Goal: Task Accomplishment & Management: Use online tool/utility

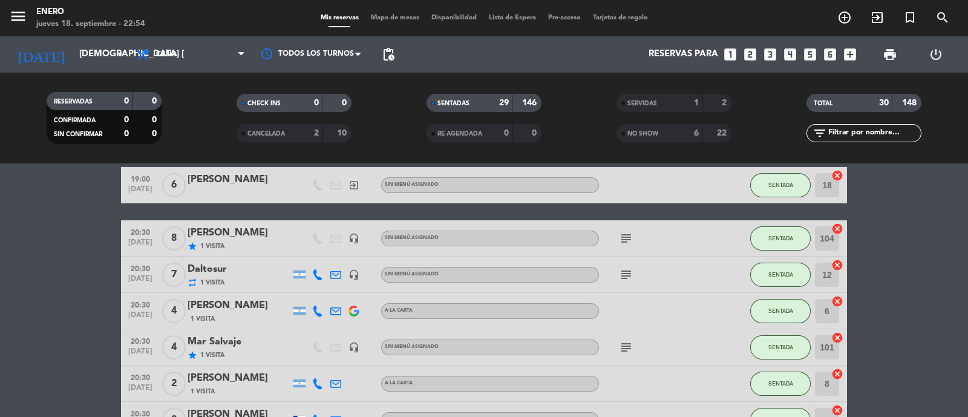
scroll to position [75, 0]
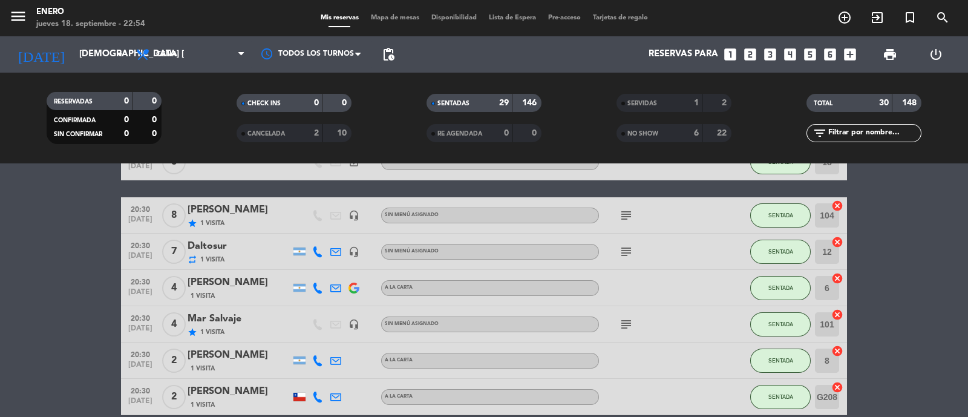
click at [674, 100] on div "SERVIDAS 1 2" at bounding box center [673, 103] width 115 height 18
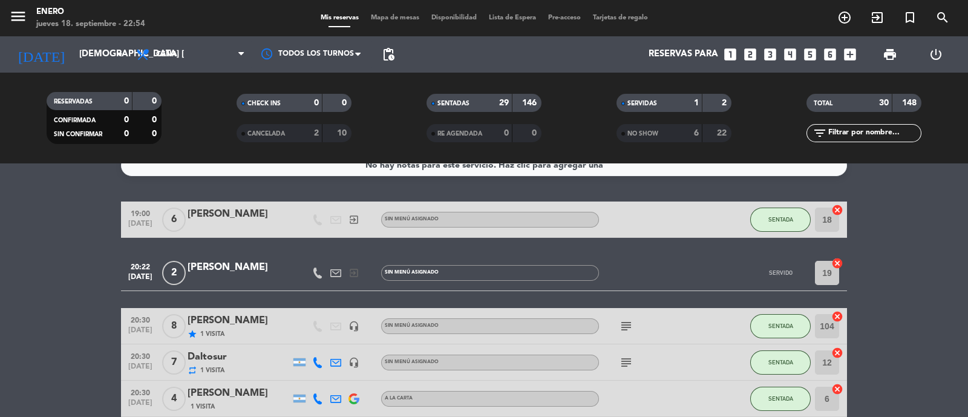
scroll to position [0, 0]
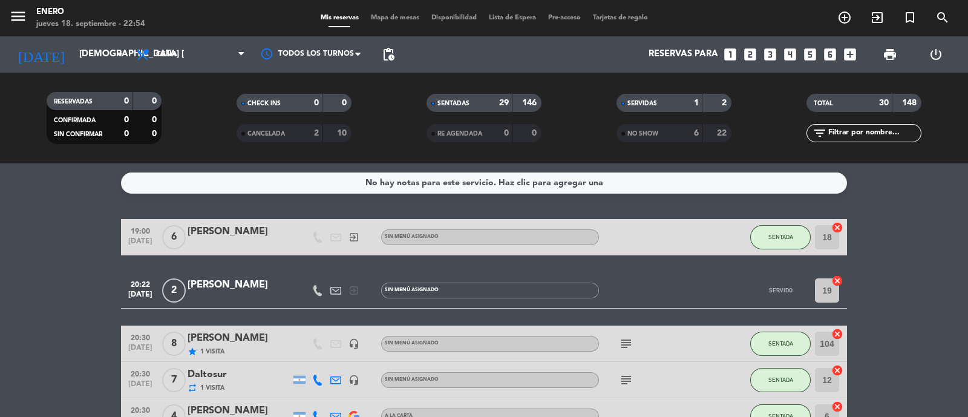
click at [654, 99] on div "SERVIDAS" at bounding box center [647, 103] width 56 height 14
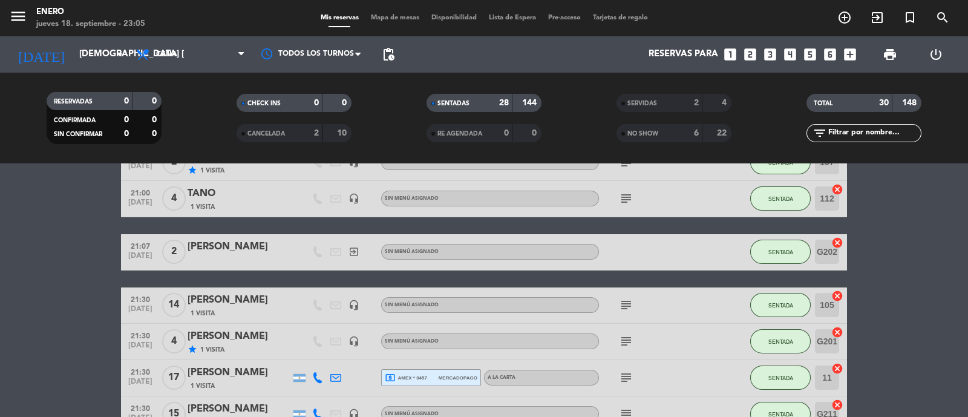
scroll to position [725, 0]
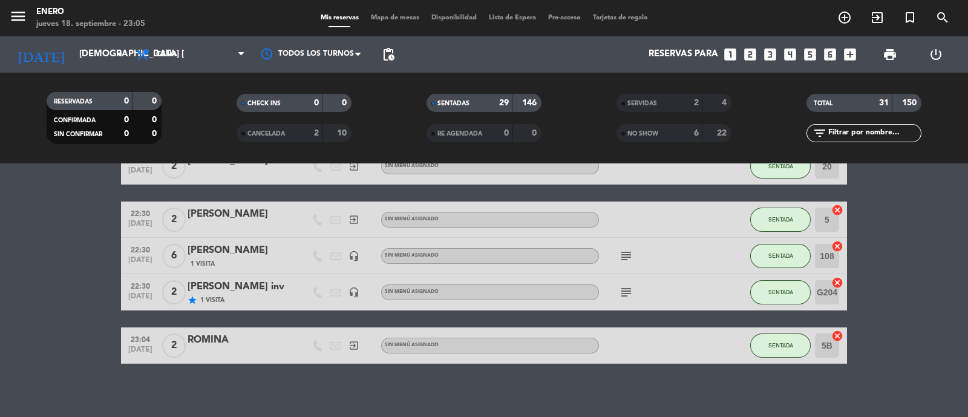
scroll to position [1050, 0]
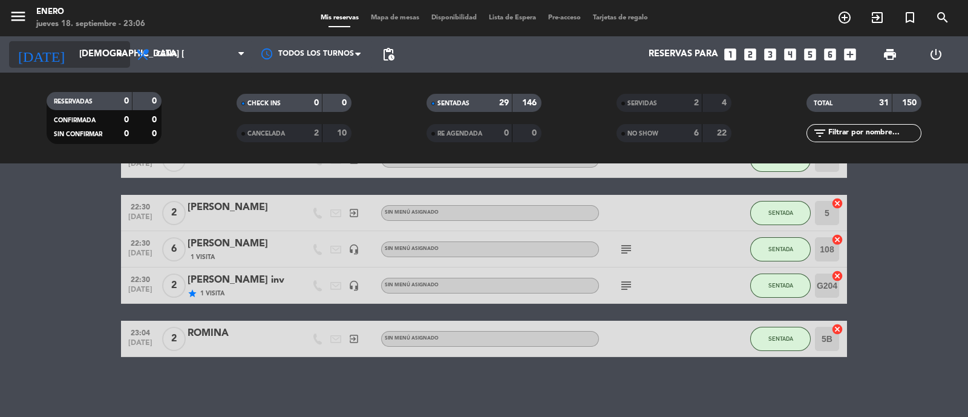
click at [95, 62] on input "[DEMOGRAPHIC_DATA] [DATE]" at bounding box center [131, 54] width 117 height 23
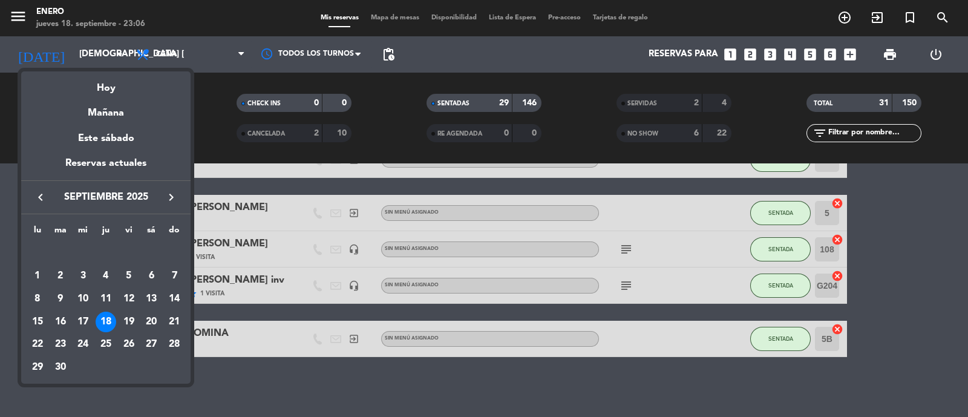
click at [187, 59] on div at bounding box center [484, 208] width 968 height 417
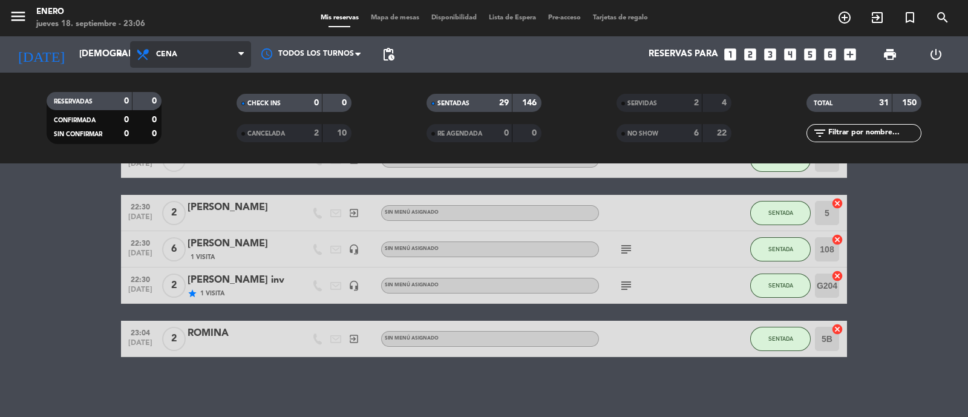
click at [196, 53] on span "Cena" at bounding box center [190, 54] width 121 height 27
click at [215, 138] on div "menu Enero jueves 18. septiembre - 23:06 Mis reservas Mapa de mesas Disponibili…" at bounding box center [484, 81] width 968 height 163
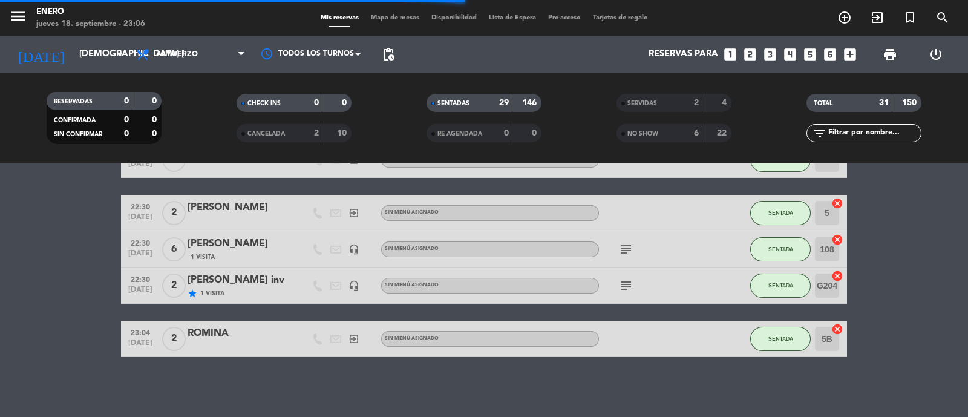
scroll to position [0, 0]
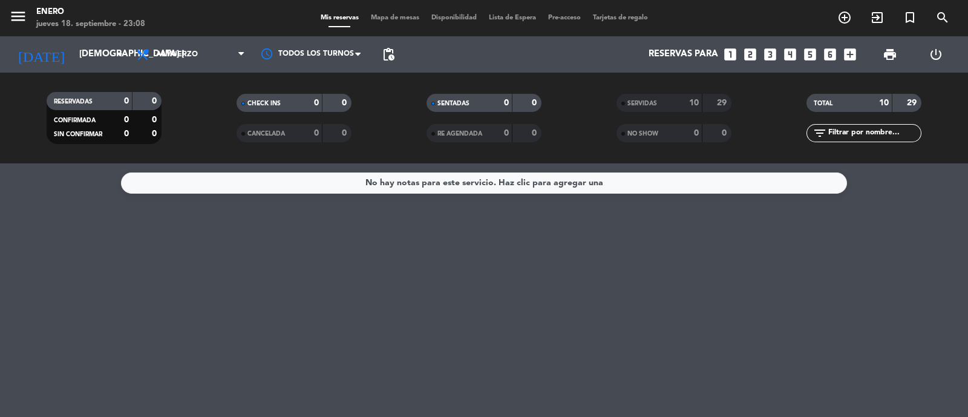
click at [656, 140] on div "NO SHOW" at bounding box center [647, 133] width 56 height 14
click at [662, 102] on div "SERVIDAS" at bounding box center [647, 103] width 56 height 14
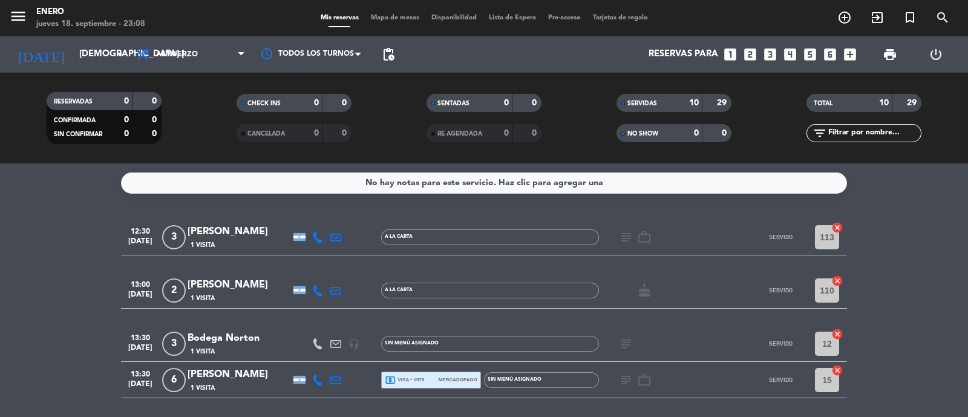
click at [102, 102] on div "RESERVADAS" at bounding box center [78, 101] width 56 height 14
click at [683, 105] on div "10" at bounding box center [687, 103] width 24 height 14
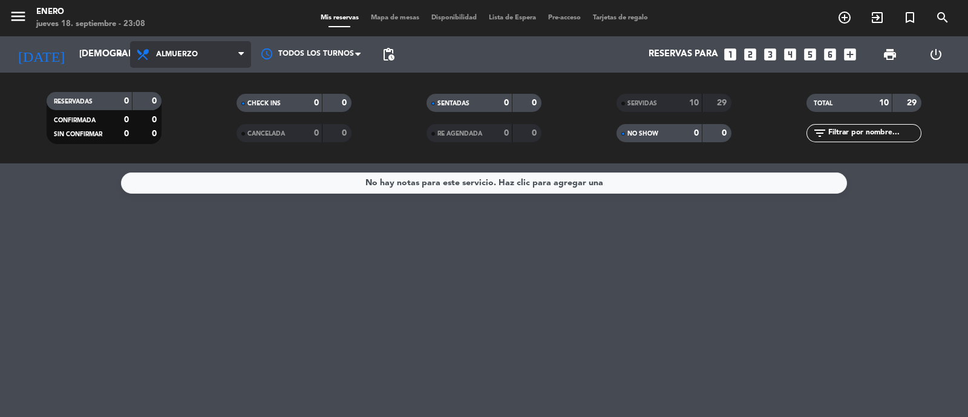
click at [202, 64] on span "Almuerzo" at bounding box center [190, 54] width 121 height 27
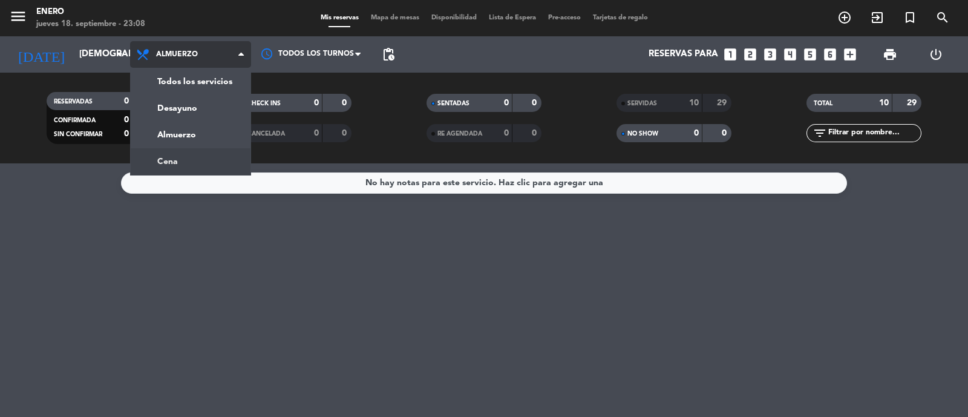
click at [210, 157] on div "menu Enero jueves 18. septiembre - 23:08 Mis reservas Mapa de mesas Disponibili…" at bounding box center [484, 81] width 968 height 163
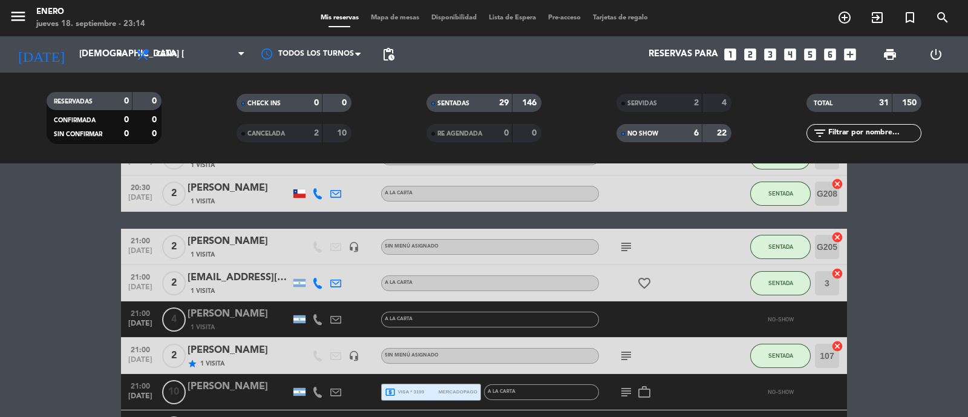
scroll to position [302, 0]
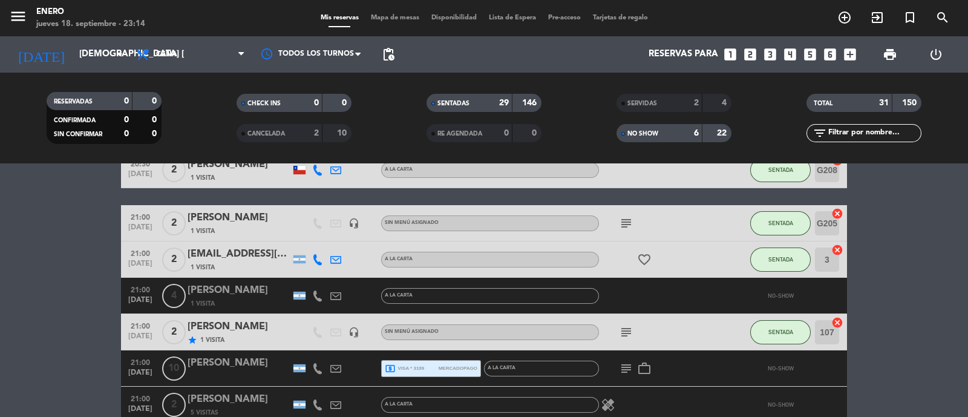
click at [679, 134] on div "6" at bounding box center [687, 133] width 24 height 14
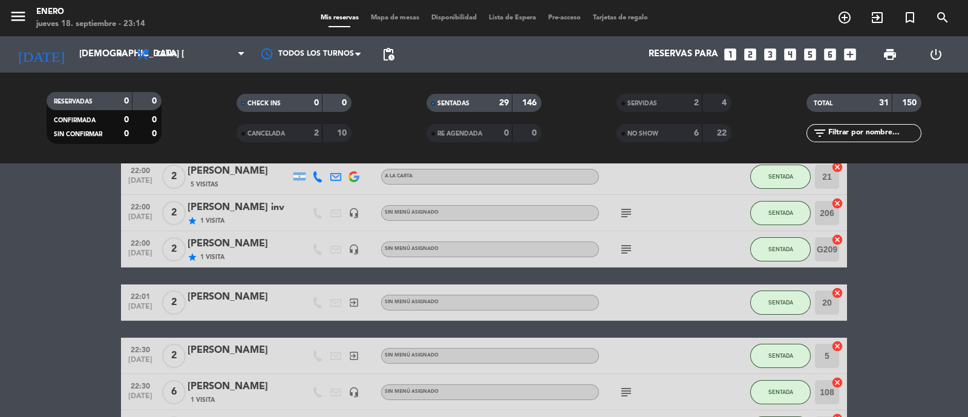
scroll to position [1050, 0]
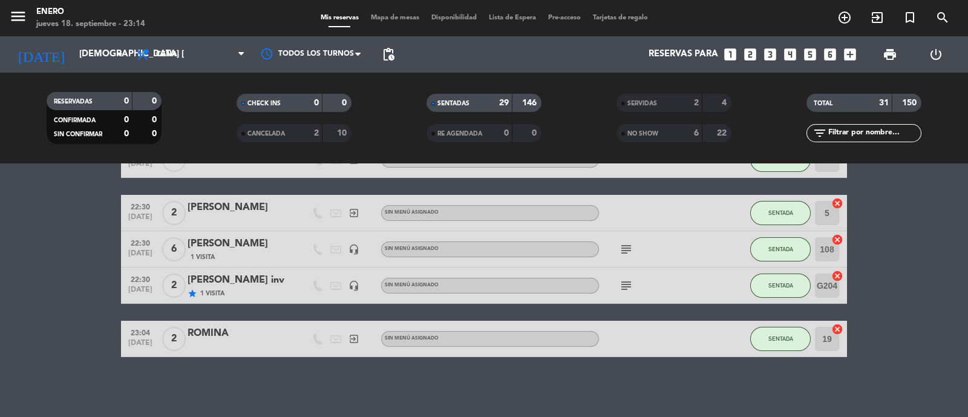
click at [254, 244] on div "[PERSON_NAME]" at bounding box center [238, 244] width 103 height 16
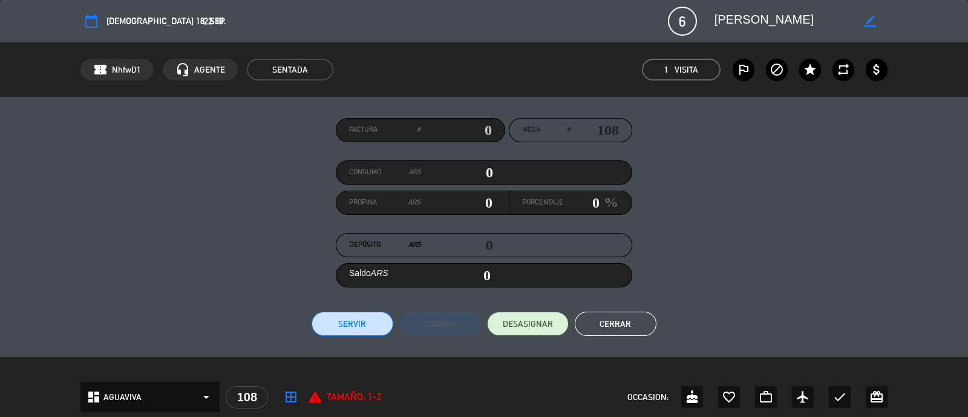
click at [625, 322] on button "Cerrar" at bounding box center [616, 323] width 82 height 24
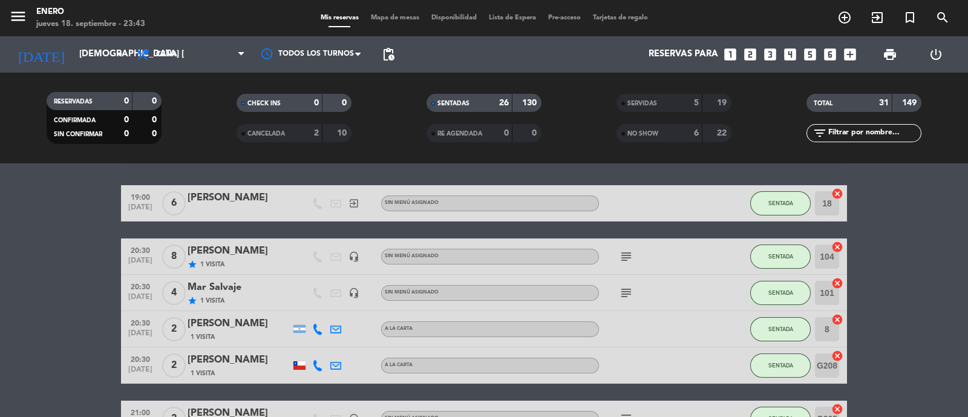
scroll to position [0, 0]
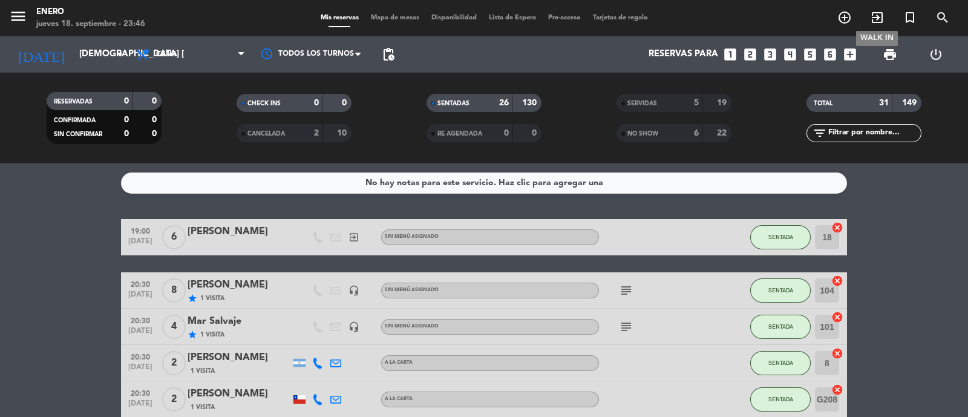
click at [872, 16] on icon "exit_to_app" at bounding box center [877, 17] width 15 height 15
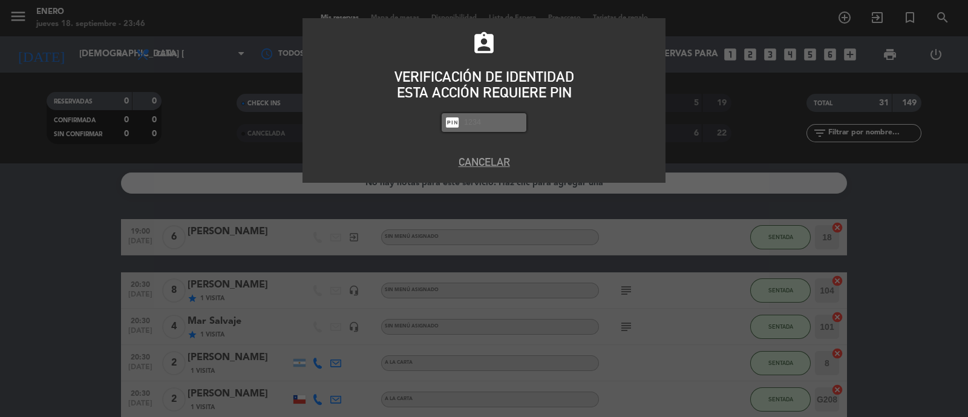
click at [485, 117] on input "text" at bounding box center [493, 123] width 60 height 14
type input "6082"
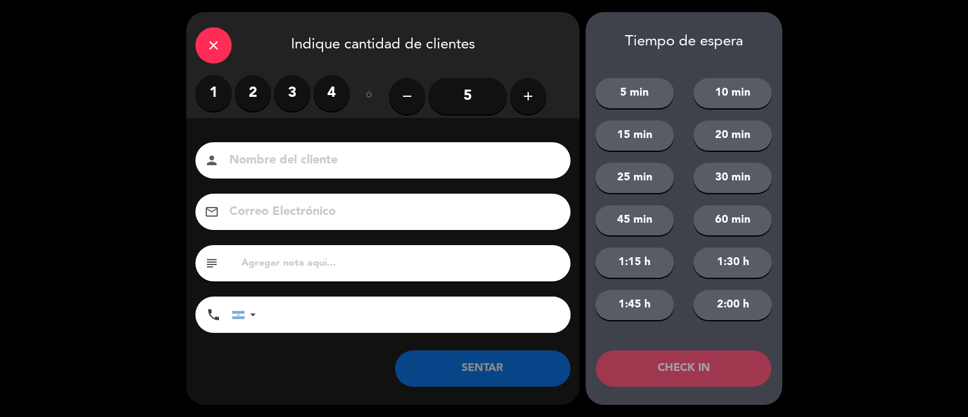
click at [252, 89] on label "2" at bounding box center [253, 93] width 36 height 36
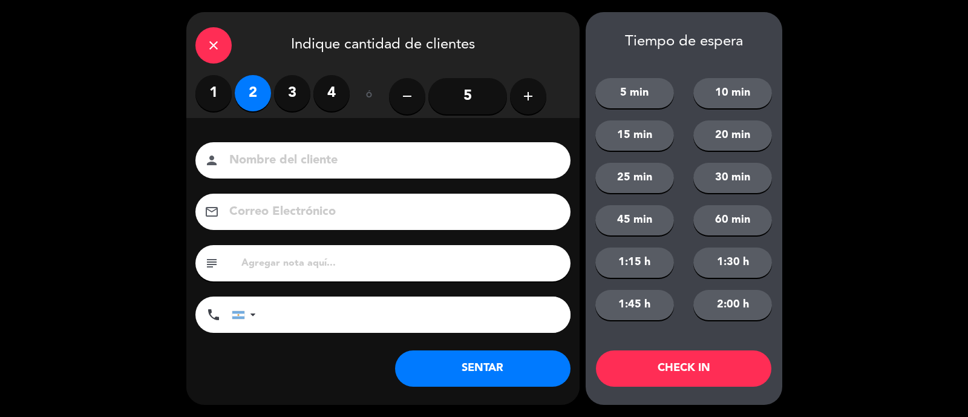
click at [266, 152] on input at bounding box center [391, 160] width 327 height 21
type input "[PERSON_NAME]"
click at [494, 376] on button "SENTAR" at bounding box center [482, 368] width 175 height 36
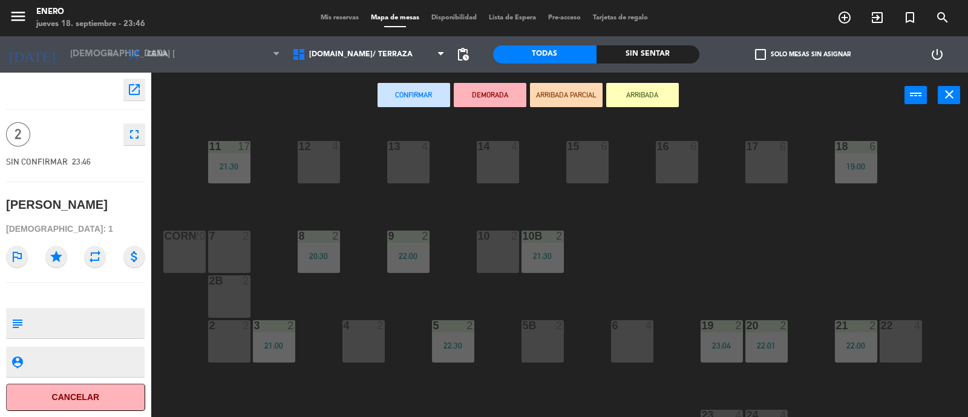
click at [635, 95] on button "ARRIBADA" at bounding box center [642, 95] width 73 height 24
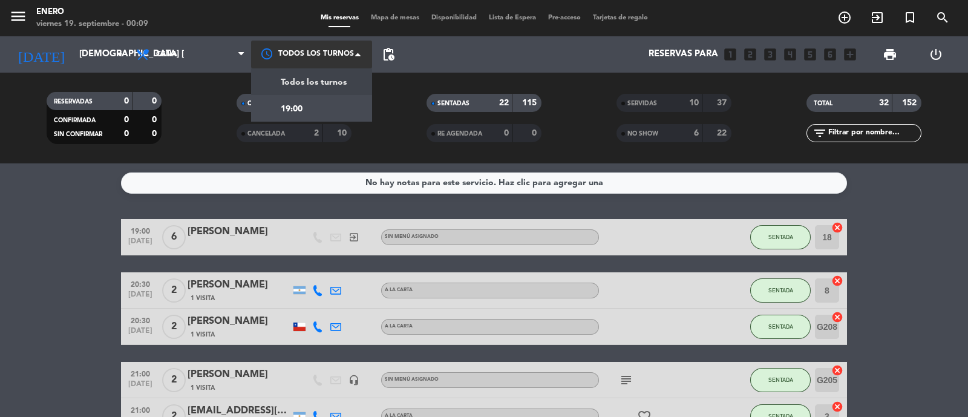
click at [291, 62] on div at bounding box center [311, 54] width 121 height 27
click at [279, 43] on div at bounding box center [311, 54] width 121 height 27
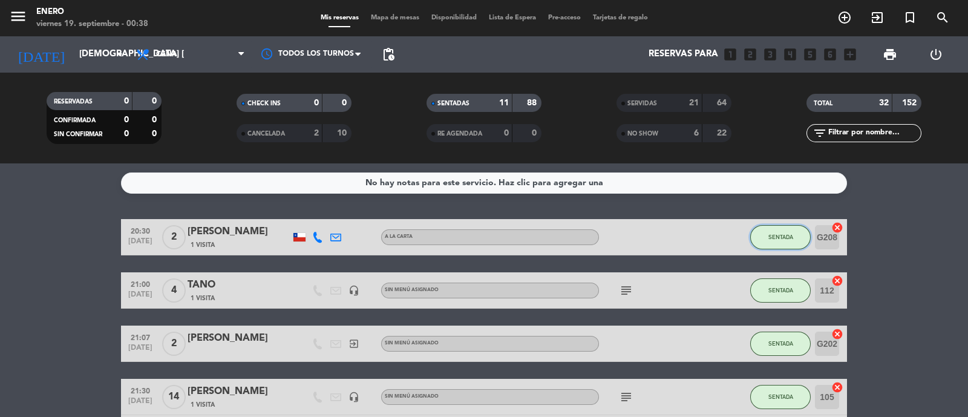
click at [790, 236] on span "SENTADA" at bounding box center [780, 236] width 25 height 7
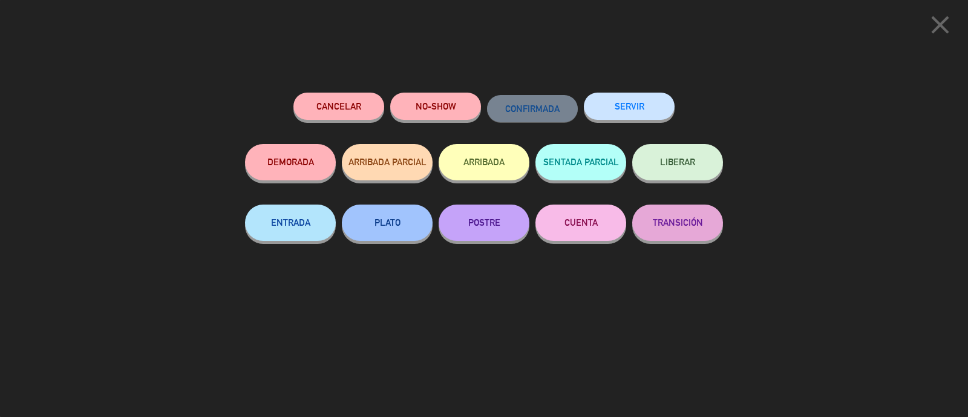
click at [642, 102] on button "SERVIR" at bounding box center [629, 106] width 91 height 27
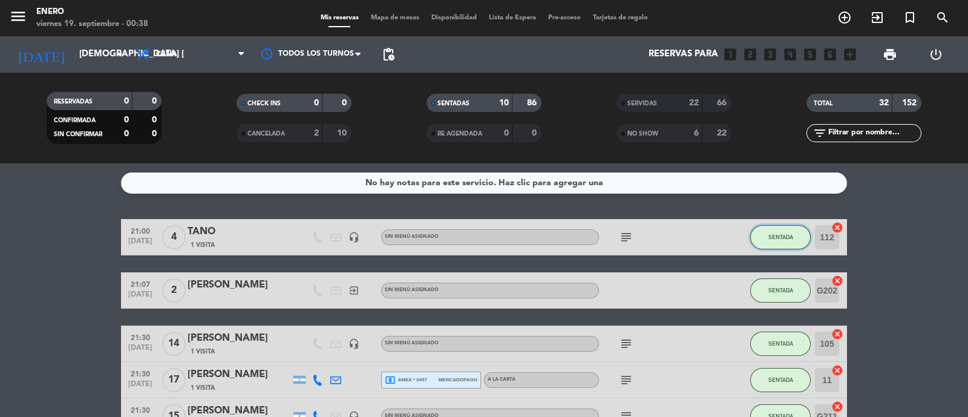
click at [780, 240] on span "SENTADA" at bounding box center [780, 236] width 25 height 7
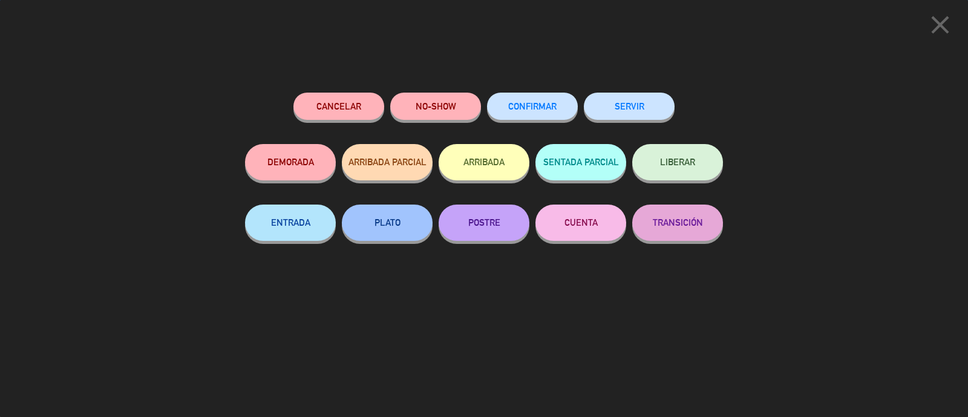
click at [644, 108] on button "SERVIR" at bounding box center [629, 106] width 91 height 27
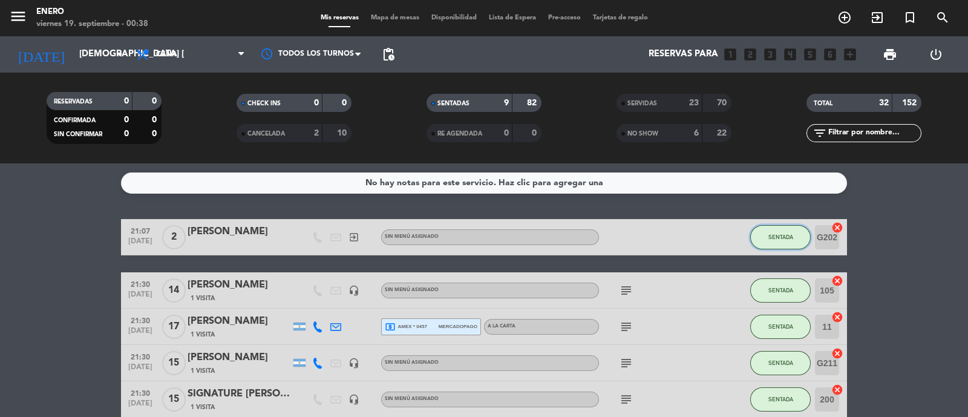
click at [775, 237] on span "SENTADA" at bounding box center [780, 236] width 25 height 7
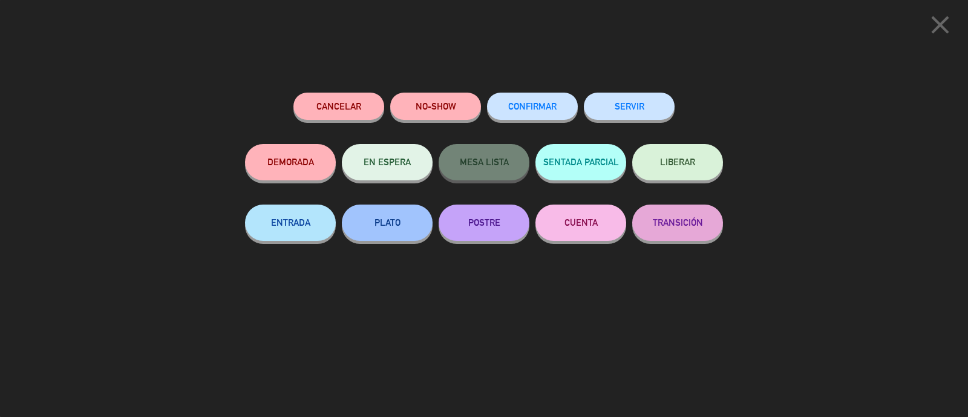
click at [632, 94] on div "SERVIR" at bounding box center [629, 118] width 91 height 51
click at [630, 110] on button "SERVIR" at bounding box center [629, 106] width 91 height 27
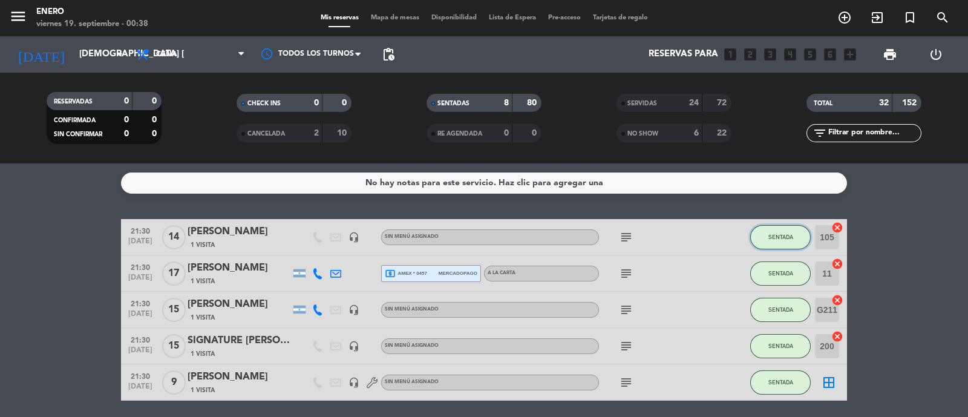
click at [778, 236] on span "SENTADA" at bounding box center [780, 236] width 25 height 7
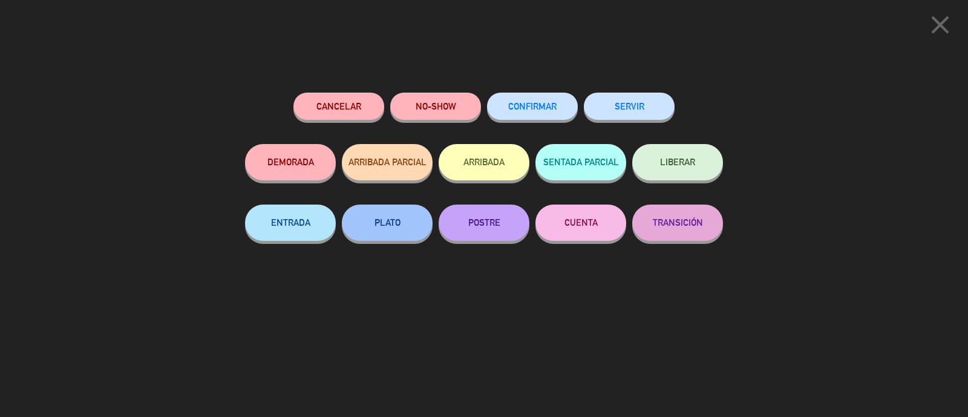
click at [637, 109] on button "SERVIR" at bounding box center [629, 106] width 91 height 27
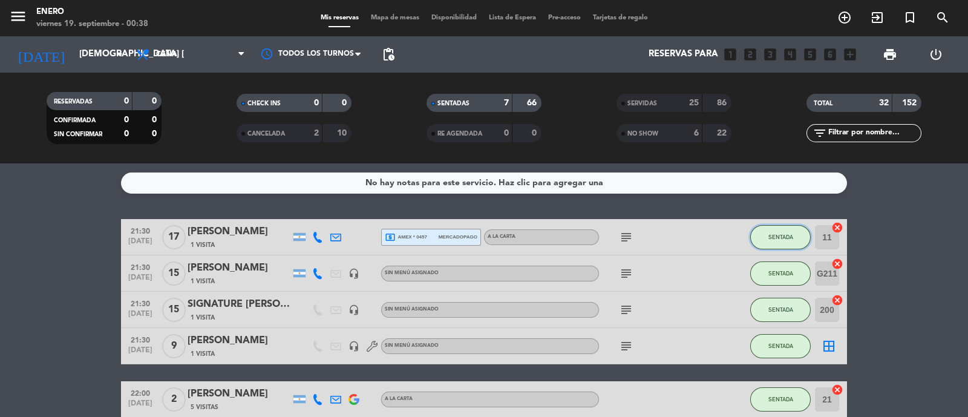
click at [797, 242] on button "SENTADA" at bounding box center [780, 237] width 60 height 24
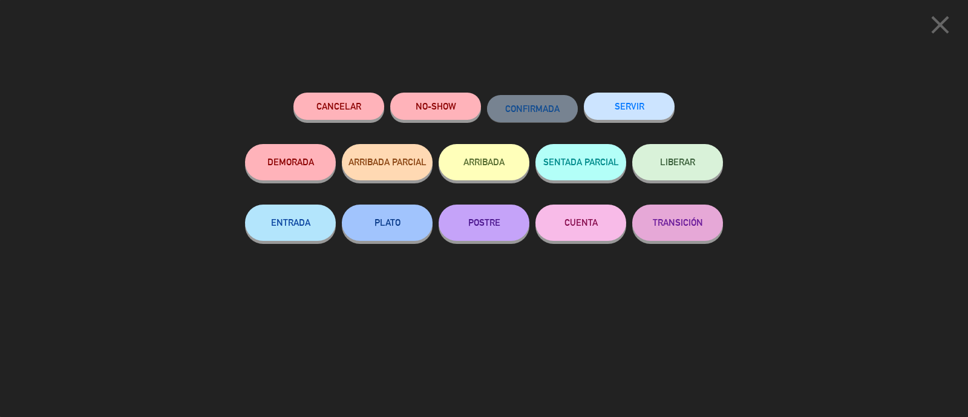
click at [640, 117] on button "SERVIR" at bounding box center [629, 106] width 91 height 27
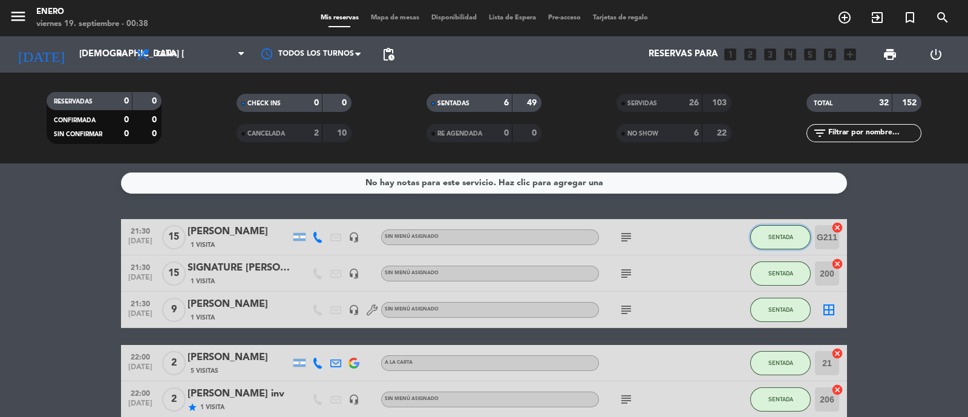
click at [789, 231] on button "SENTADA" at bounding box center [780, 237] width 60 height 24
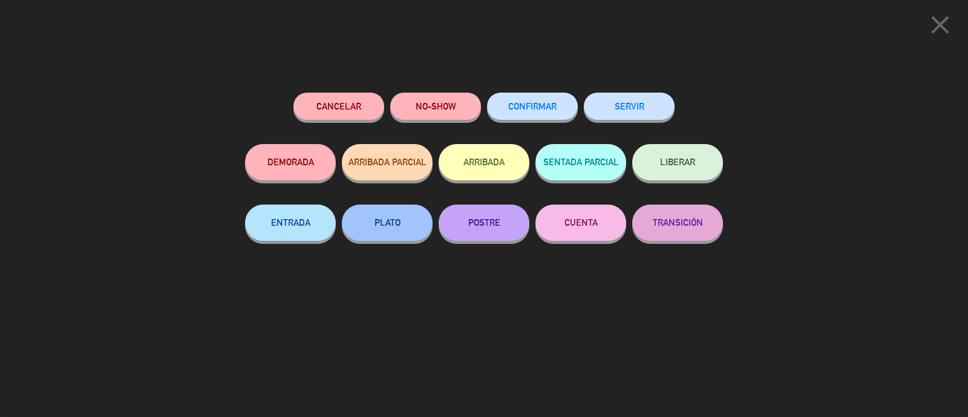
click at [644, 105] on button "SERVIR" at bounding box center [629, 106] width 91 height 27
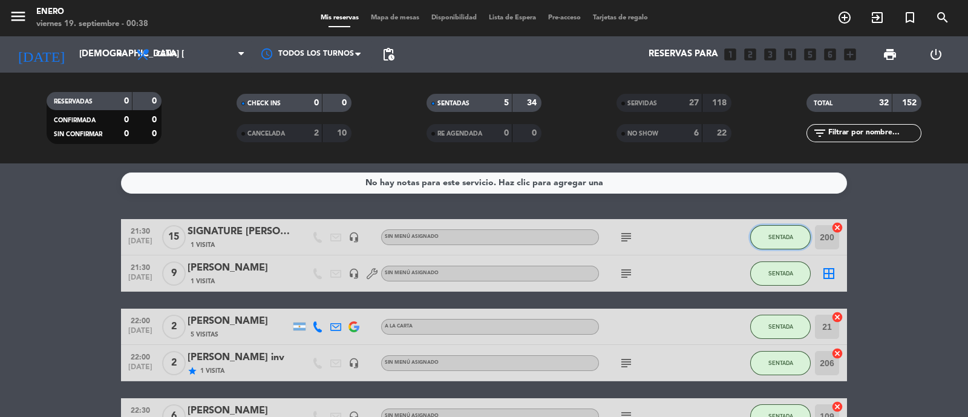
click at [788, 236] on span "SENTADA" at bounding box center [780, 236] width 25 height 7
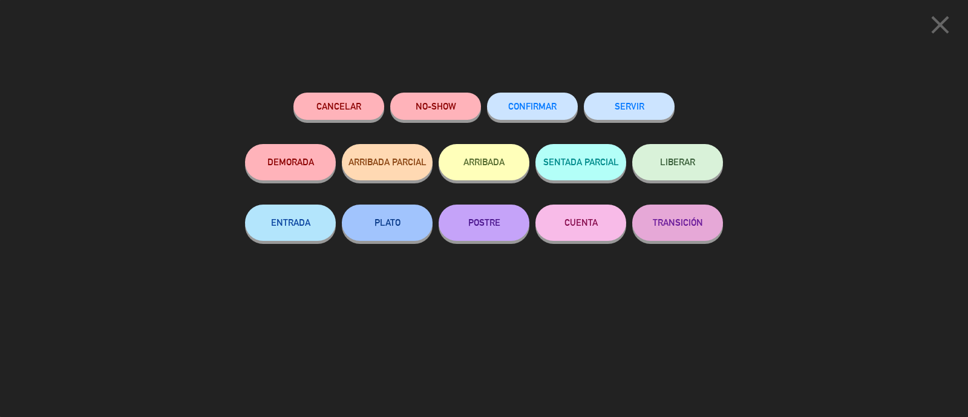
click at [632, 111] on button "SERVIR" at bounding box center [629, 106] width 91 height 27
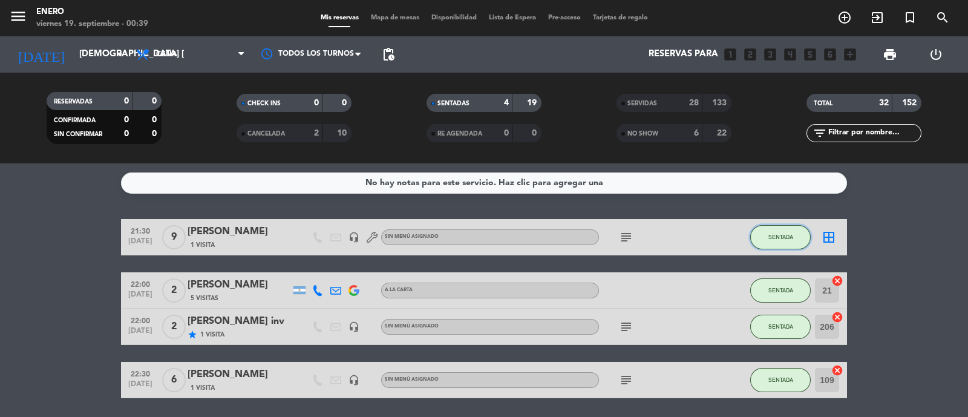
click at [776, 238] on span "SENTADA" at bounding box center [780, 236] width 25 height 7
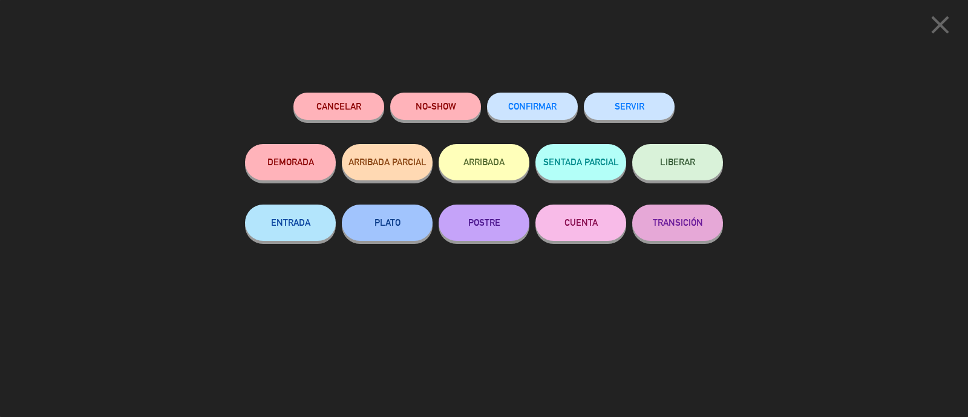
click at [619, 100] on button "SERVIR" at bounding box center [629, 106] width 91 height 27
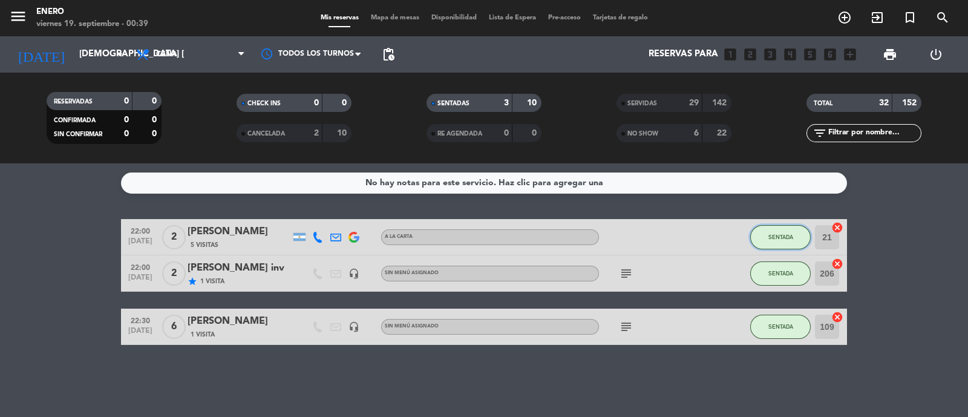
click at [782, 229] on button "SENTADA" at bounding box center [780, 237] width 60 height 24
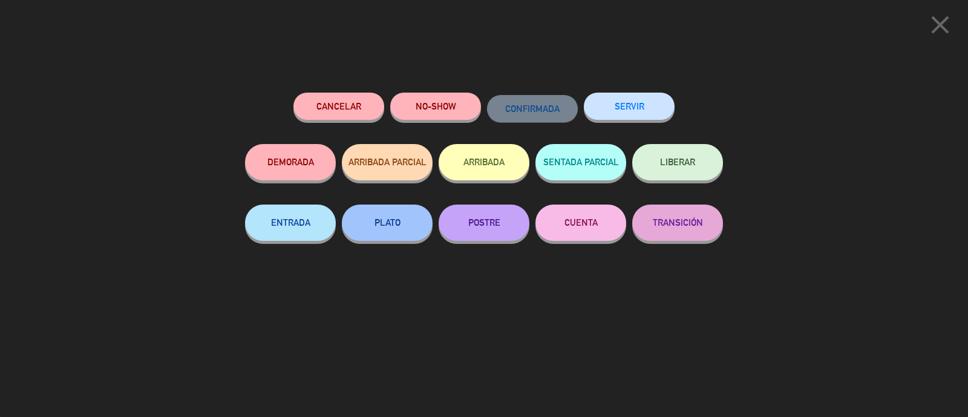
click at [650, 106] on button "SERVIR" at bounding box center [629, 106] width 91 height 27
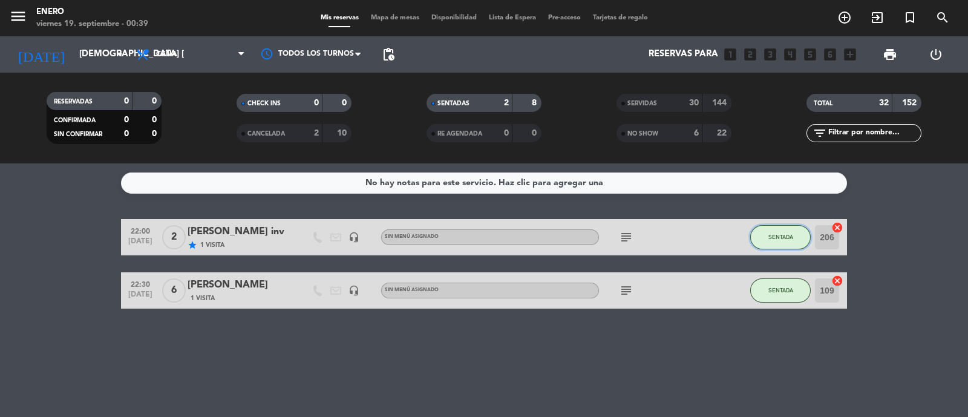
click at [792, 233] on span "SENTADA" at bounding box center [780, 236] width 25 height 7
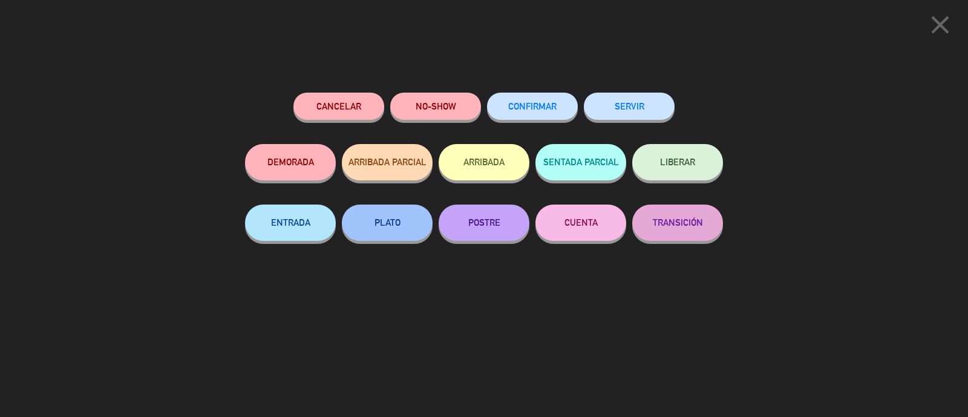
click at [633, 107] on button "SERVIR" at bounding box center [629, 106] width 91 height 27
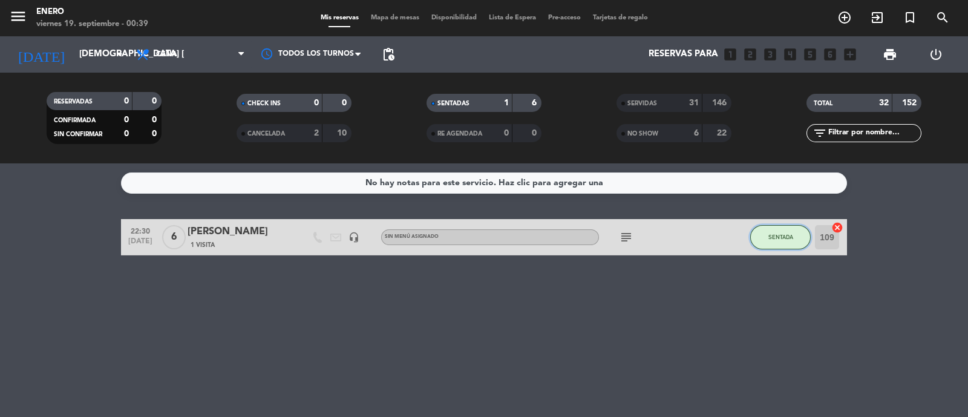
click at [772, 239] on span "SENTADA" at bounding box center [780, 236] width 25 height 7
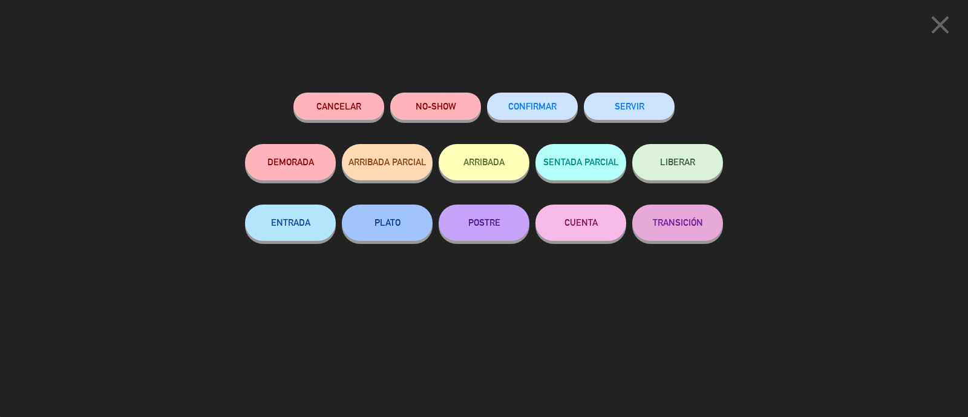
click at [642, 102] on button "SERVIR" at bounding box center [629, 106] width 91 height 27
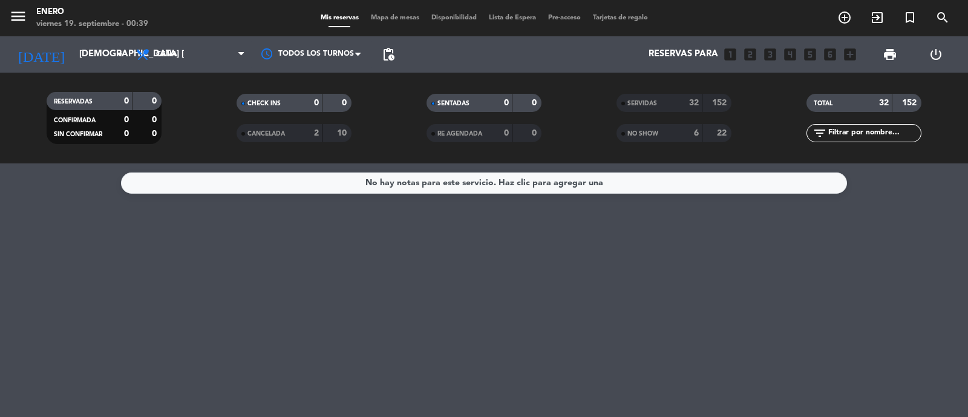
click at [665, 95] on div "SERVIDAS 32 152" at bounding box center [673, 103] width 115 height 18
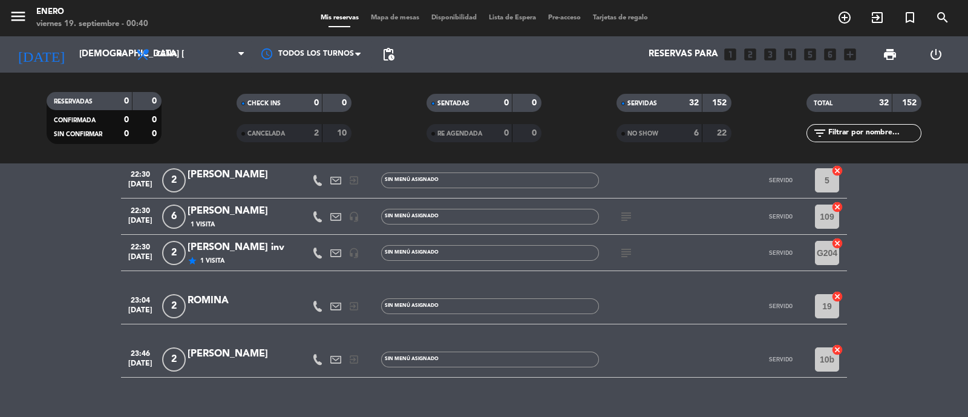
scroll to position [1193, 0]
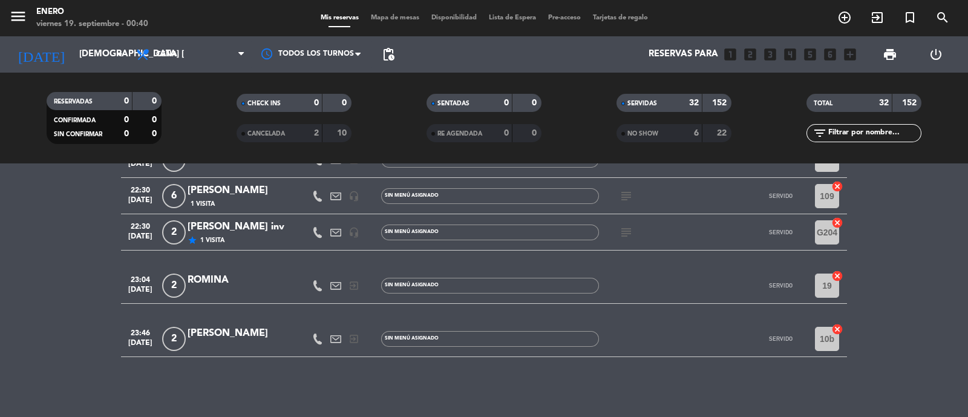
click at [675, 128] on div "6" at bounding box center [687, 133] width 24 height 14
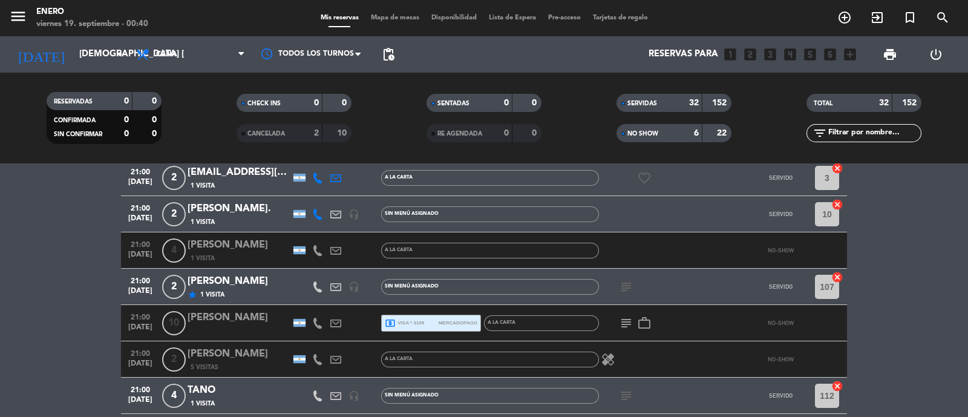
scroll to position [361, 0]
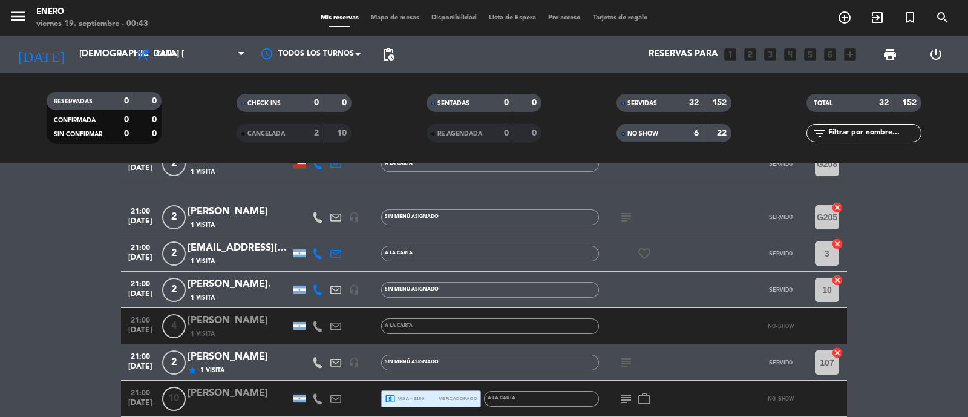
click at [639, 103] on span "SERVIDAS" at bounding box center [642, 103] width 30 height 6
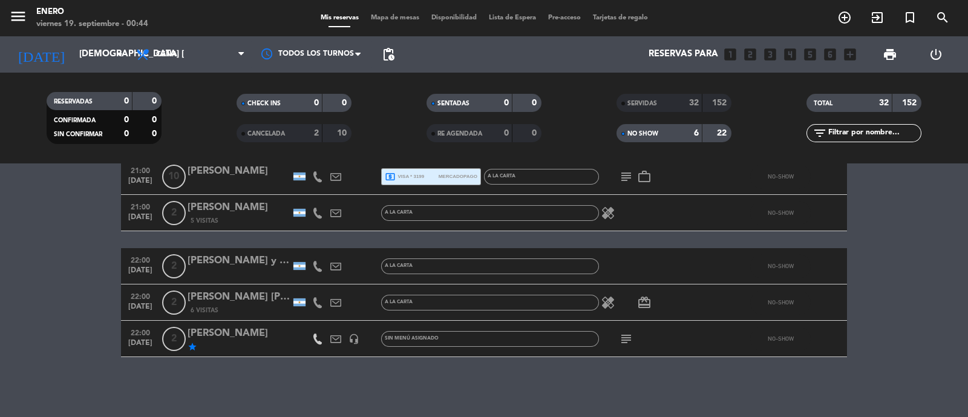
click at [660, 131] on div "NO SHOW" at bounding box center [647, 133] width 56 height 14
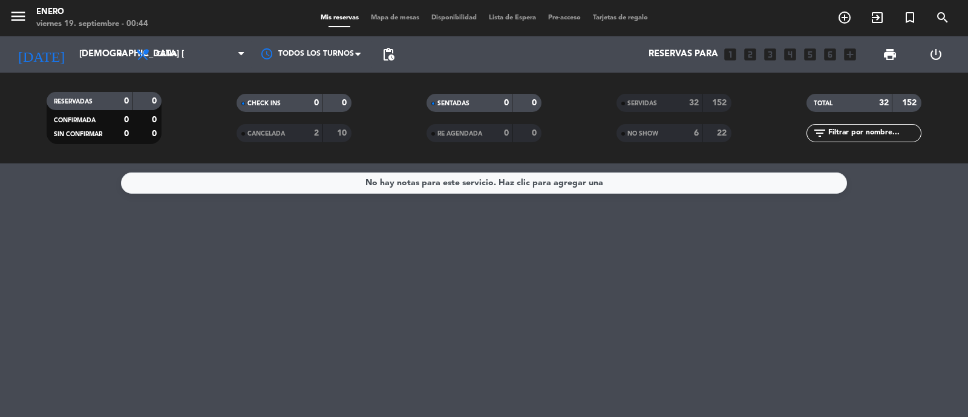
click at [483, 104] on div "SENTADAS" at bounding box center [457, 103] width 56 height 14
